Goal: Transaction & Acquisition: Purchase product/service

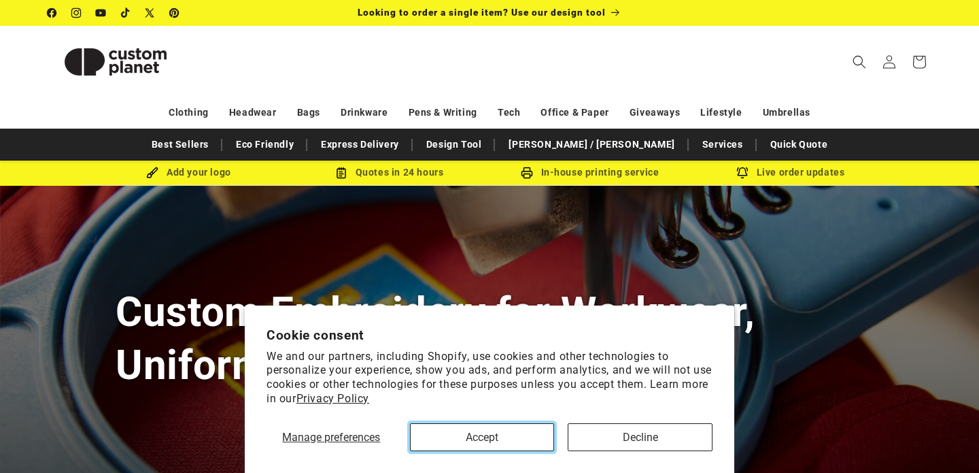
click at [505, 446] on button "Accept" at bounding box center [482, 437] width 145 height 28
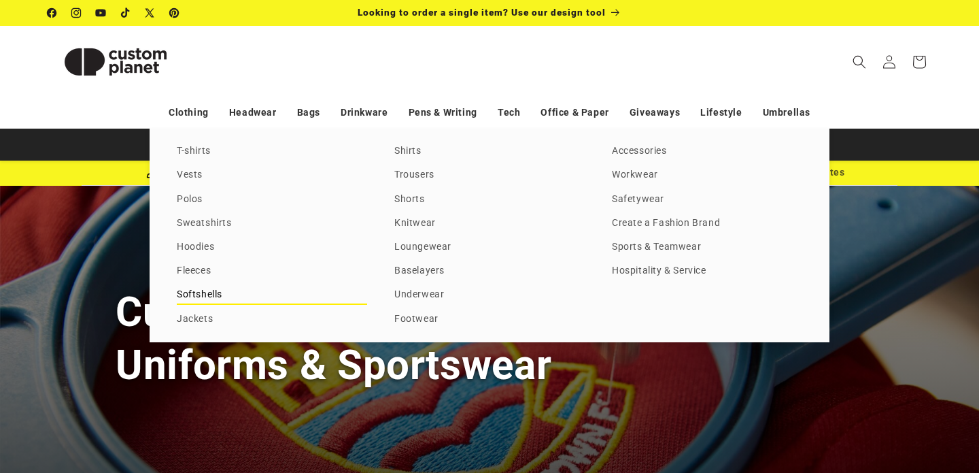
click at [205, 301] on link "Softshells" at bounding box center [272, 295] width 190 height 18
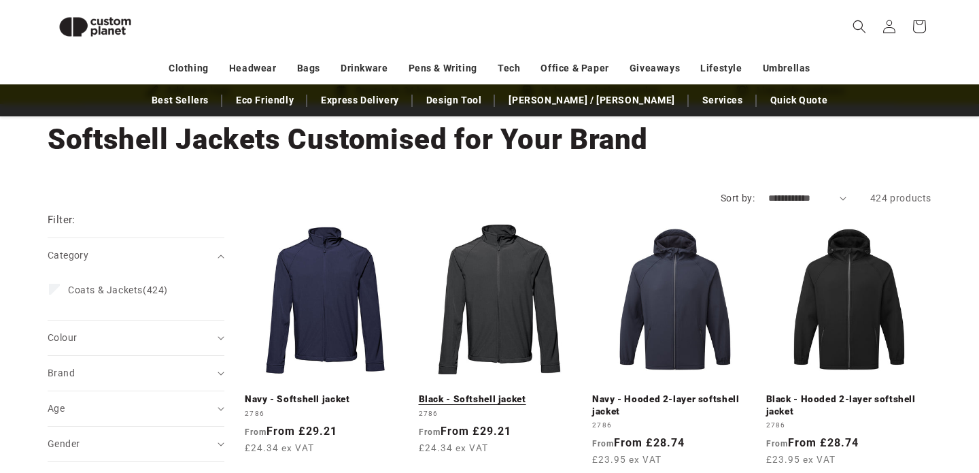
scroll to position [60, 0]
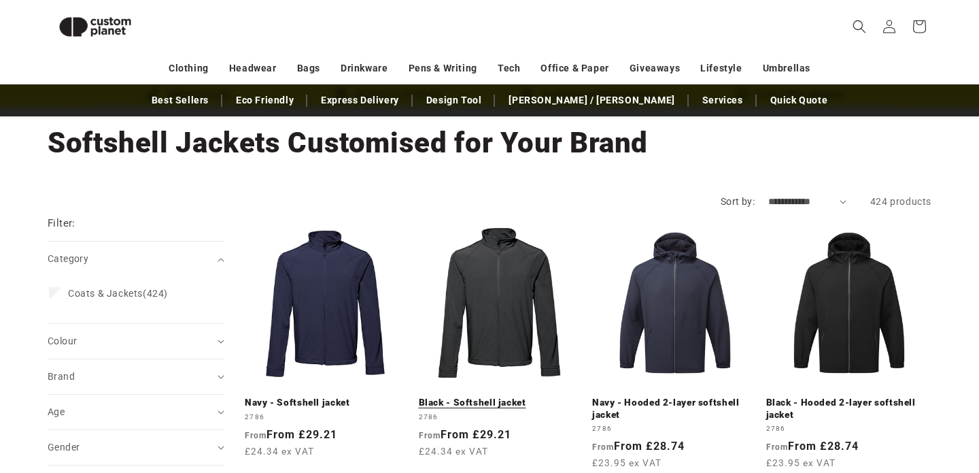
click at [501, 397] on link "Black - Softshell jacket" at bounding box center [502, 403] width 166 height 12
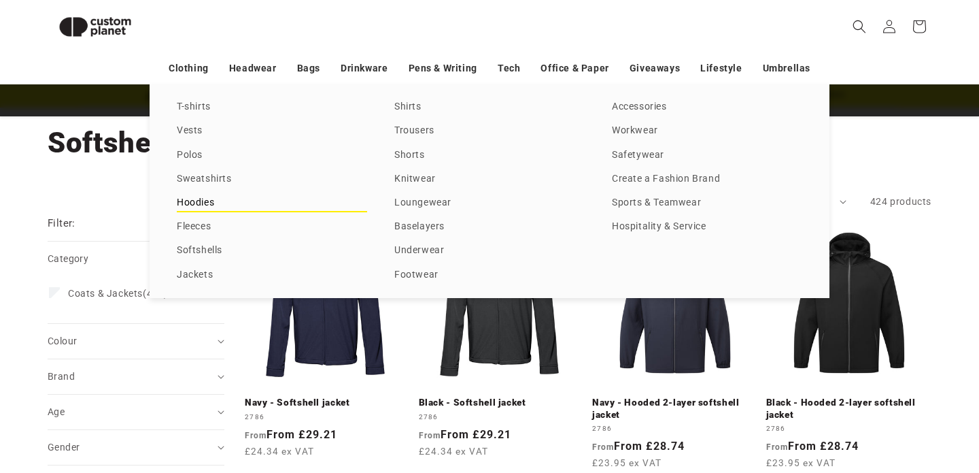
click at [212, 201] on link "Hoodies" at bounding box center [272, 203] width 190 height 18
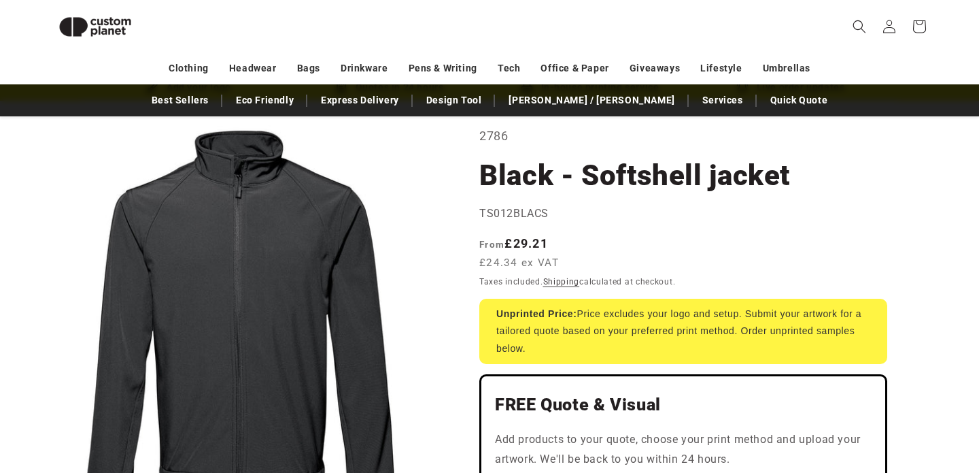
scroll to position [69, 0]
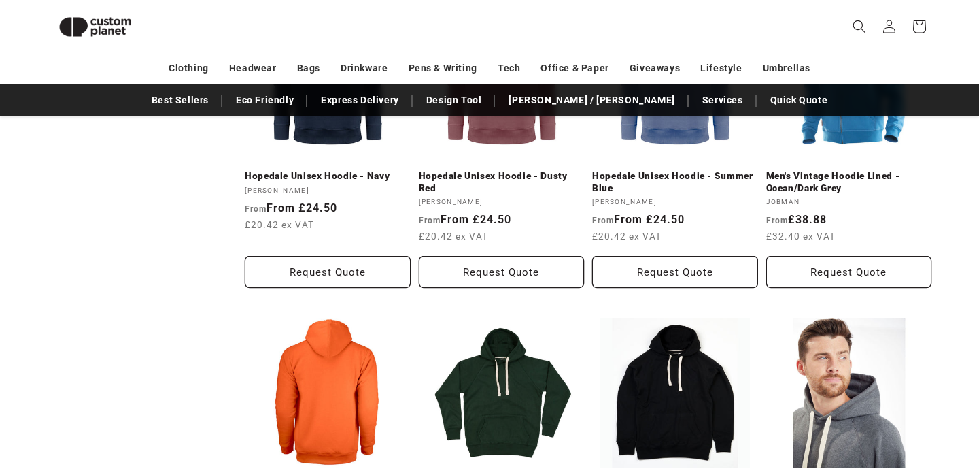
scroll to position [1225, 0]
